Goal: Check status

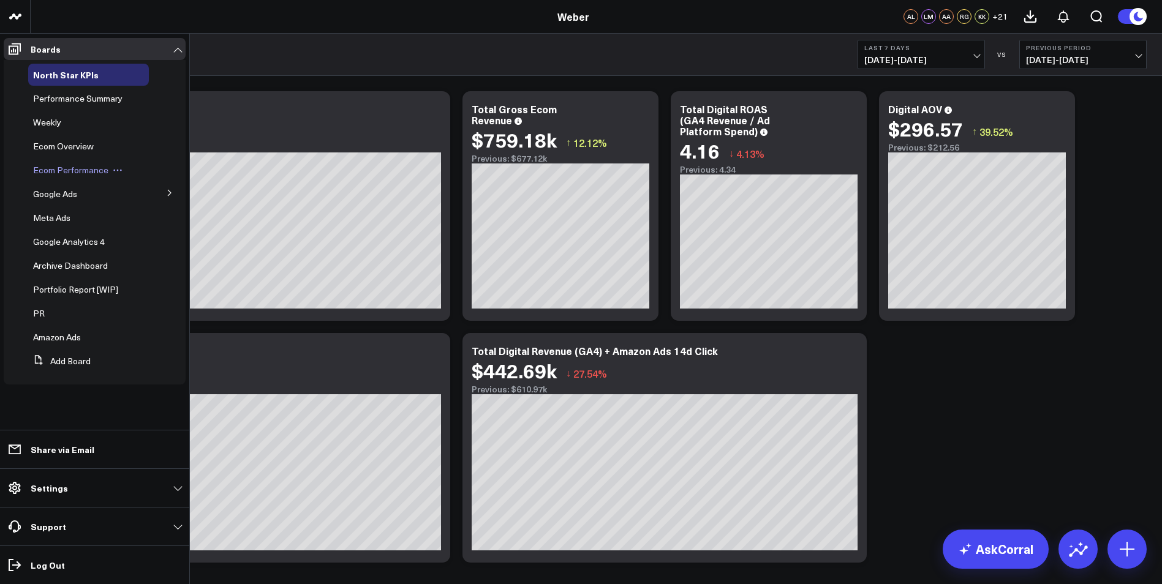
click at [91, 169] on span "Ecom Performance" at bounding box center [70, 170] width 75 height 12
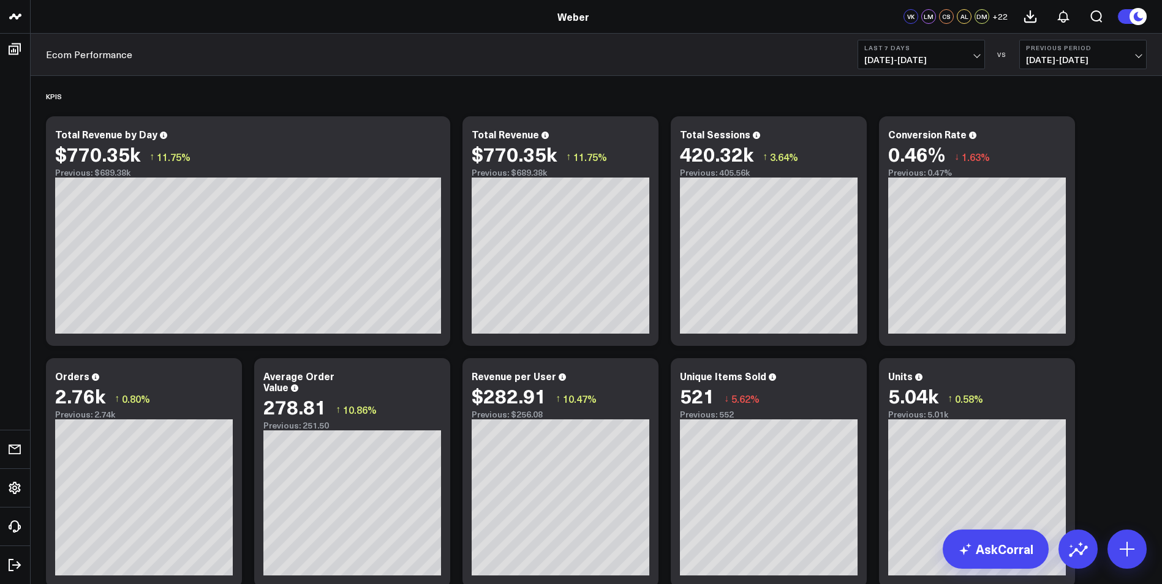
click at [1109, 53] on button "Previous Period [DATE] - [DATE]" at bounding box center [1082, 54] width 127 height 29
click at [1069, 129] on link "YoY" at bounding box center [1083, 128] width 126 height 23
